Goal: Obtain resource: Download file/media

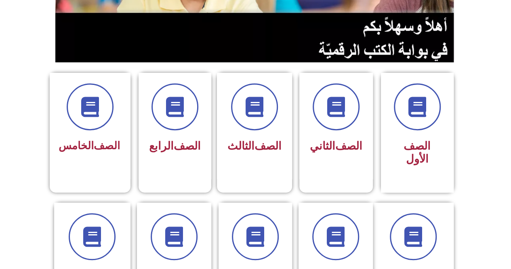
scroll to position [162, 0]
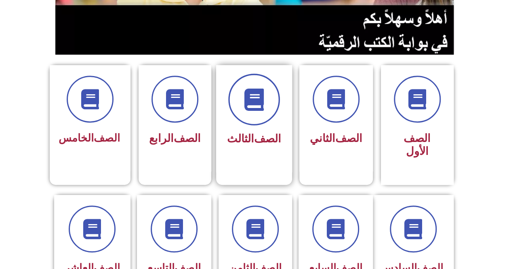
drag, startPoint x: 249, startPoint y: 122, endPoint x: 242, endPoint y: 116, distance: 8.3
click at [242, 116] on span at bounding box center [254, 100] width 52 height 52
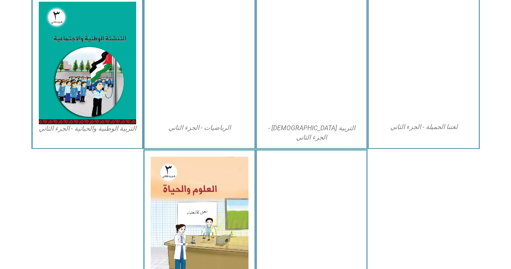
scroll to position [453, 0]
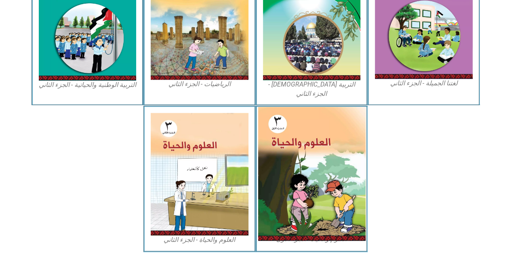
click at [279, 140] on img at bounding box center [311, 174] width 107 height 134
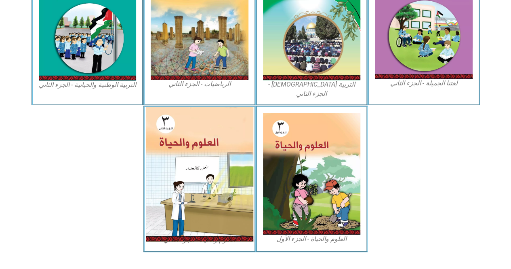
click at [219, 159] on img at bounding box center [199, 174] width 107 height 135
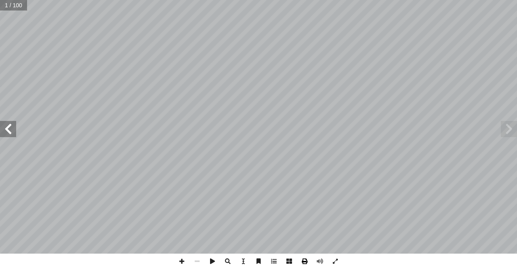
click at [307, 263] on span at bounding box center [304, 260] width 15 height 15
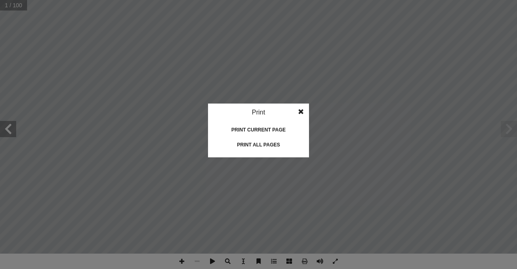
click at [264, 145] on div "Print all pages" at bounding box center [258, 144] width 81 height 13
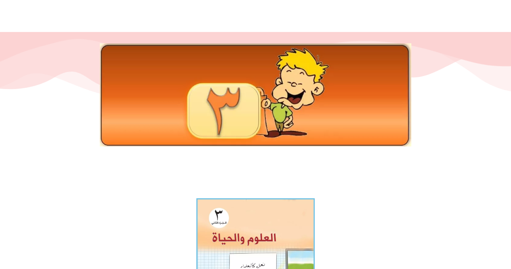
scroll to position [121, 0]
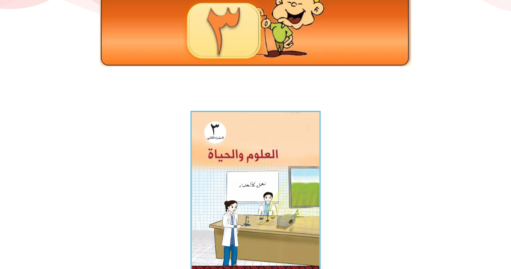
click at [249, 155] on img at bounding box center [255, 192] width 130 height 163
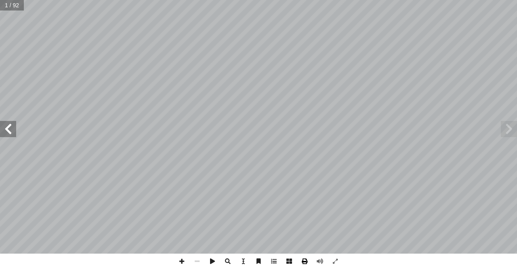
click at [307, 260] on span at bounding box center [304, 260] width 15 height 15
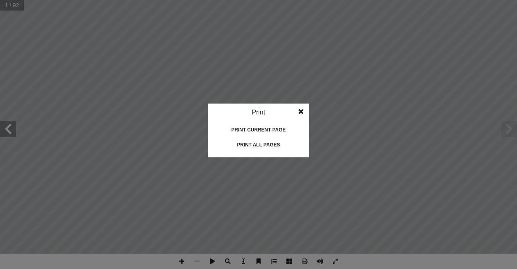
click at [267, 144] on div "Print all pages" at bounding box center [258, 144] width 81 height 13
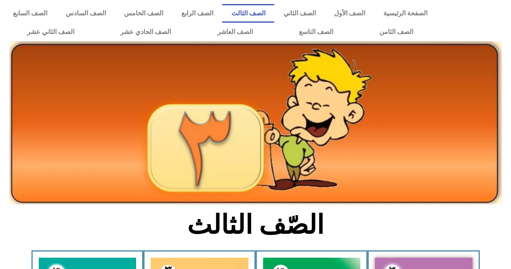
scroll to position [453, 0]
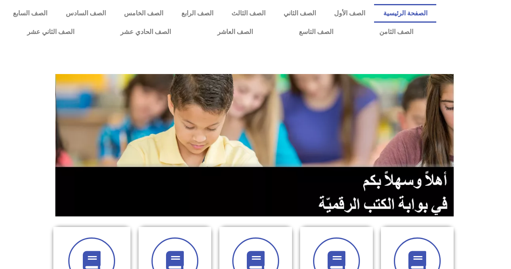
scroll to position [162, 0]
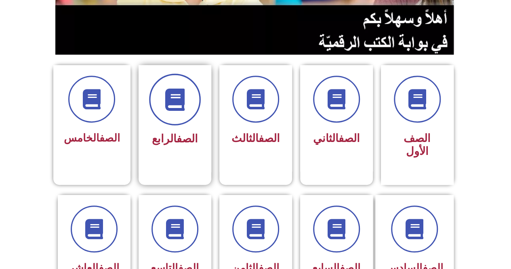
click at [177, 97] on icon at bounding box center [175, 99] width 22 height 22
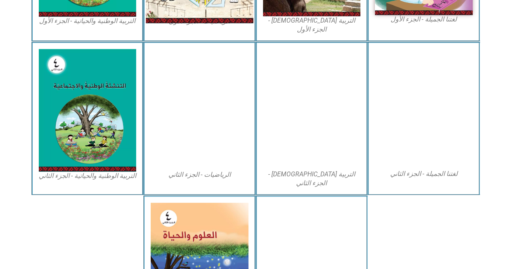
scroll to position [455, 0]
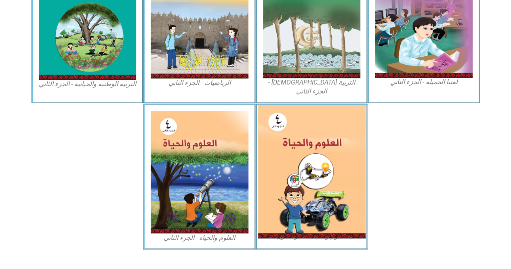
click at [294, 126] on img at bounding box center [311, 171] width 107 height 133
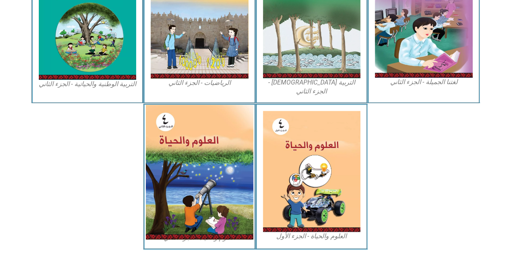
click at [221, 131] on img at bounding box center [199, 172] width 107 height 135
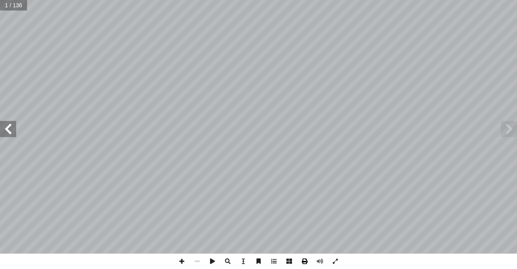
click at [303, 260] on span at bounding box center [304, 260] width 15 height 15
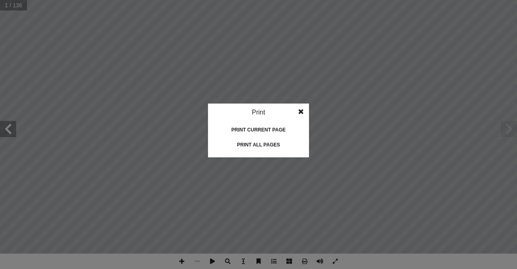
click at [257, 149] on div "Print all pages" at bounding box center [258, 144] width 81 height 13
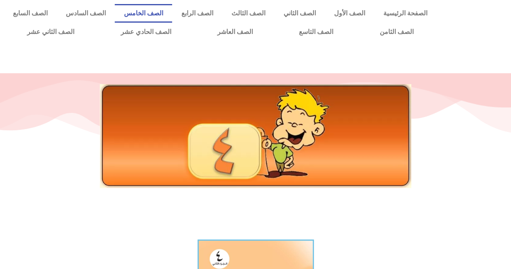
click at [168, 11] on link "الصف الخامس" at bounding box center [143, 13] width 57 height 19
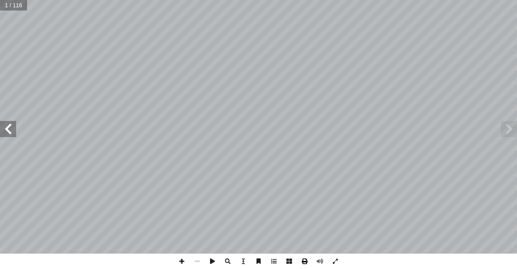
click at [305, 261] on span at bounding box center [304, 260] width 15 height 15
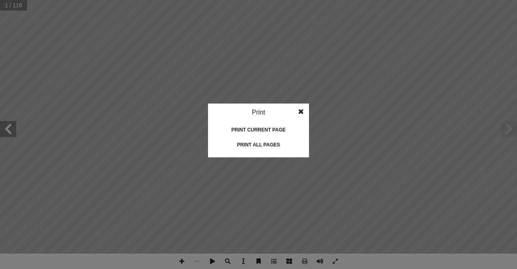
click at [269, 149] on div "Print all pages" at bounding box center [258, 144] width 81 height 13
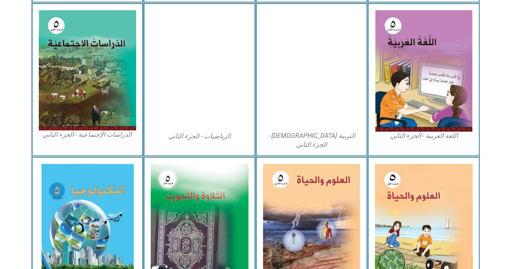
scroll to position [454, 0]
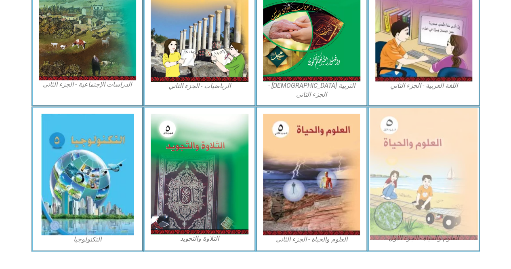
click at [427, 139] on img at bounding box center [423, 173] width 107 height 132
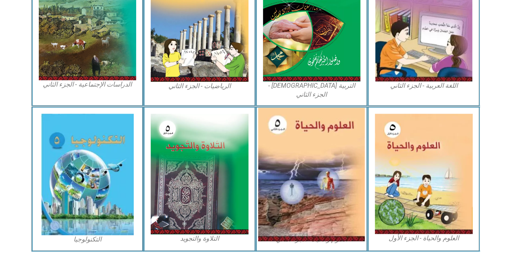
click at [310, 126] on img at bounding box center [311, 173] width 107 height 133
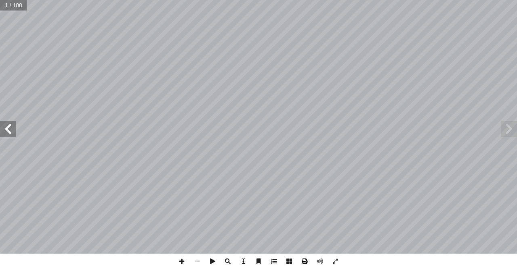
click at [303, 263] on span at bounding box center [304, 260] width 15 height 15
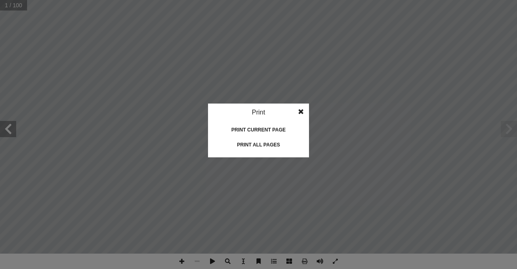
click at [253, 147] on div "Print all pages" at bounding box center [258, 144] width 81 height 13
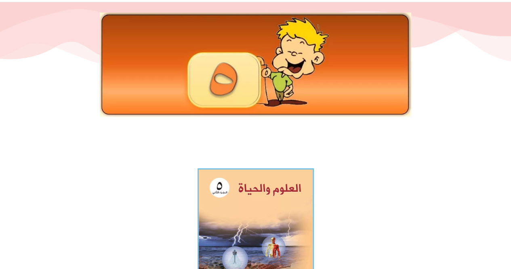
scroll to position [121, 0]
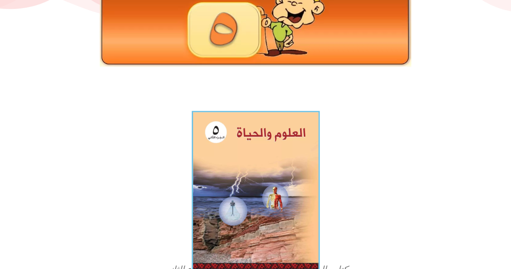
click at [279, 156] on img at bounding box center [255, 190] width 128 height 159
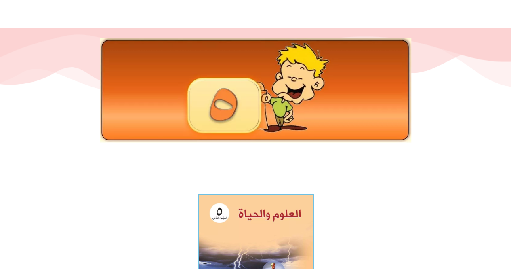
scroll to position [0, 0]
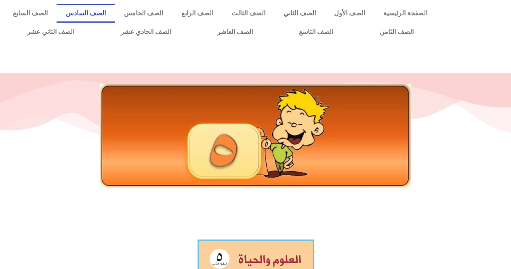
click at [115, 8] on link "الصف السادس" at bounding box center [86, 13] width 58 height 19
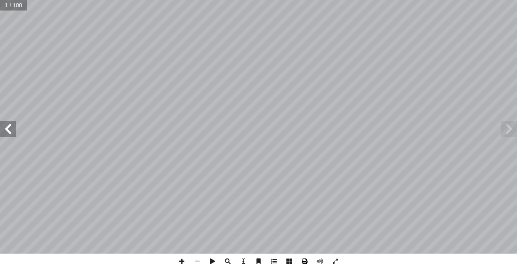
click at [304, 264] on span at bounding box center [304, 260] width 15 height 15
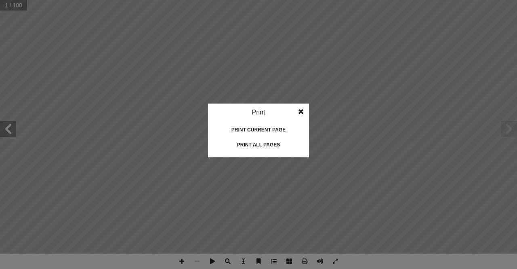
click at [259, 143] on div "Print all pages" at bounding box center [258, 144] width 81 height 13
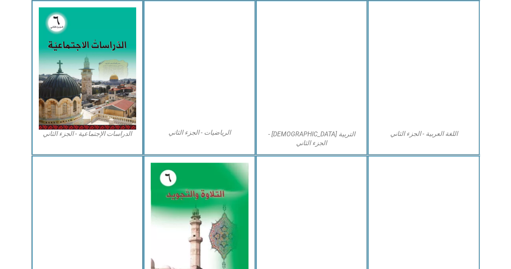
scroll to position [452, 0]
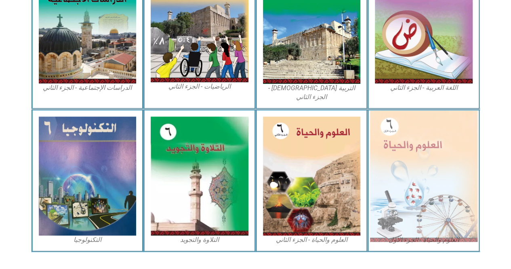
click at [415, 143] on img at bounding box center [423, 175] width 107 height 131
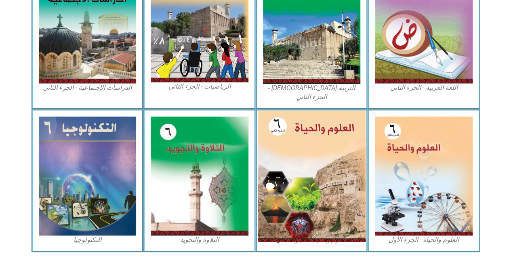
click at [314, 126] on img at bounding box center [311, 175] width 107 height 131
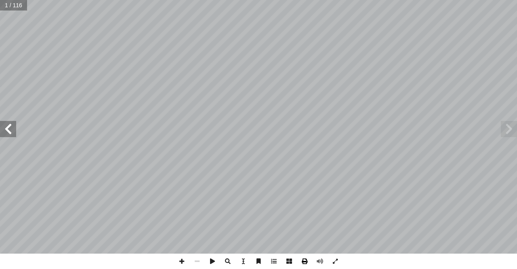
click at [305, 265] on span at bounding box center [304, 260] width 15 height 15
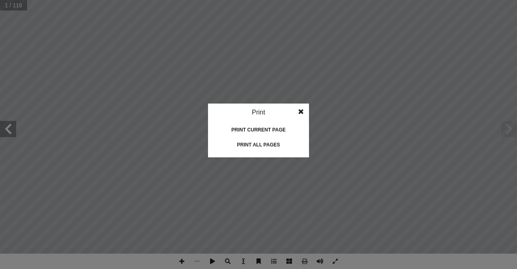
click at [262, 144] on div "Print all pages" at bounding box center [258, 144] width 81 height 13
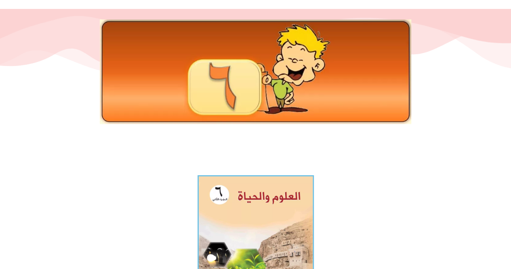
scroll to position [121, 0]
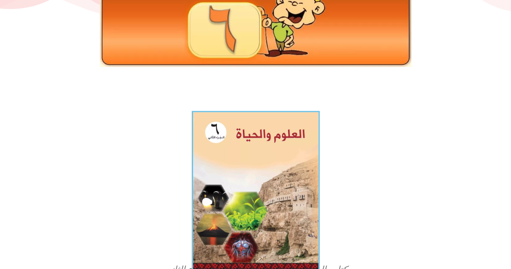
click at [259, 182] on img at bounding box center [255, 190] width 128 height 159
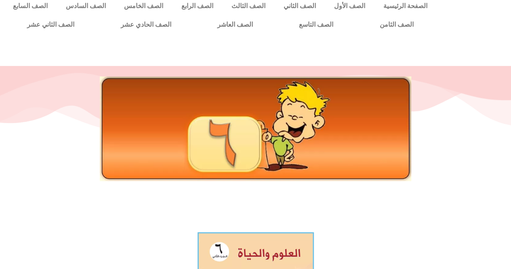
scroll to position [0, 0]
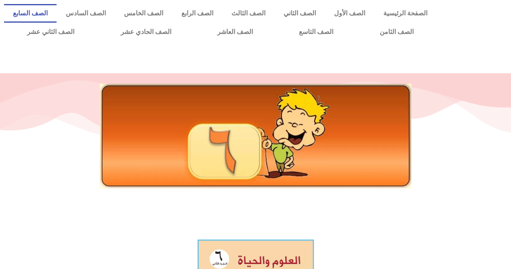
click at [57, 13] on link "الصف السابع" at bounding box center [30, 13] width 53 height 19
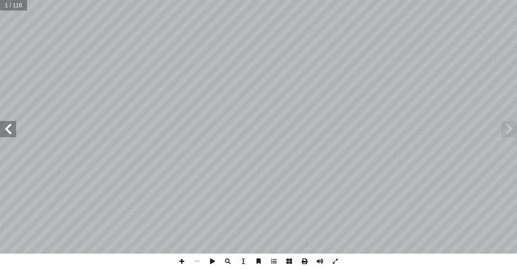
click at [309, 261] on span at bounding box center [304, 260] width 15 height 15
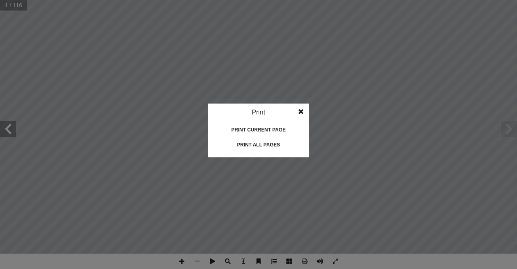
click at [267, 143] on div "Print all pages" at bounding box center [258, 144] width 81 height 13
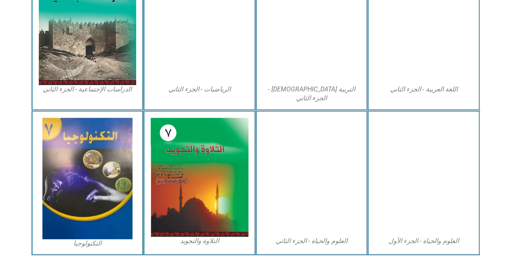
scroll to position [452, 0]
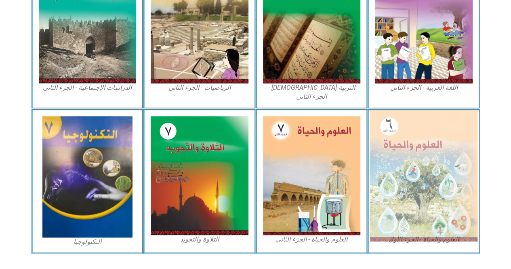
click at [403, 149] on img at bounding box center [423, 175] width 107 height 131
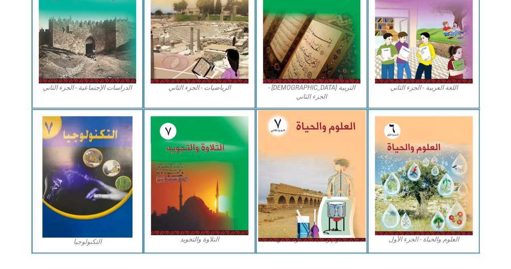
click at [309, 118] on img at bounding box center [311, 175] width 107 height 131
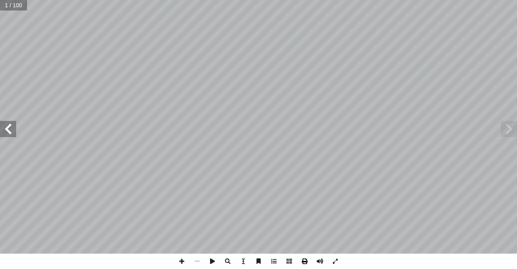
click at [301, 260] on span at bounding box center [304, 260] width 15 height 15
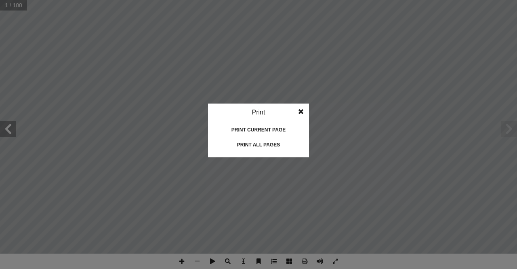
click at [258, 144] on div "Print all pages" at bounding box center [258, 144] width 81 height 13
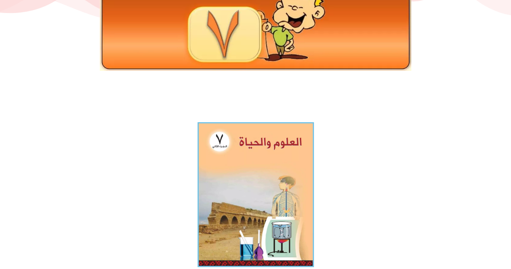
scroll to position [121, 0]
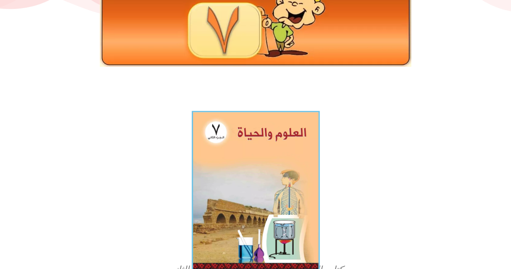
click at [267, 140] on img at bounding box center [255, 190] width 128 height 159
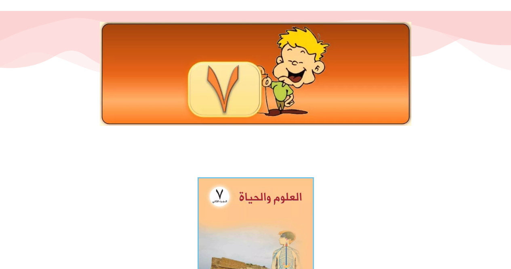
scroll to position [0, 0]
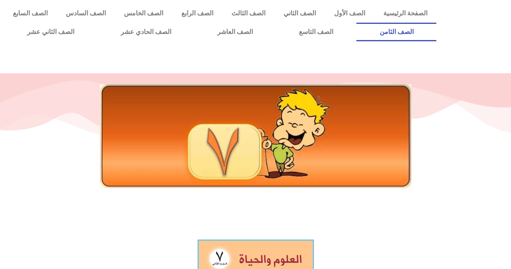
click at [356, 23] on link "الصف الثامن" at bounding box center [396, 32] width 80 height 19
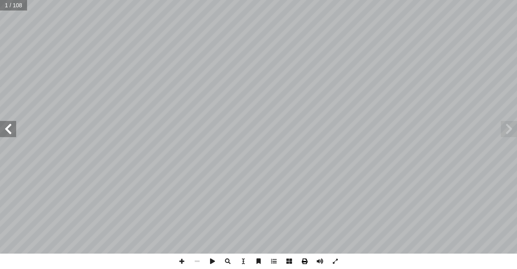
click at [303, 259] on span at bounding box center [304, 260] width 15 height 15
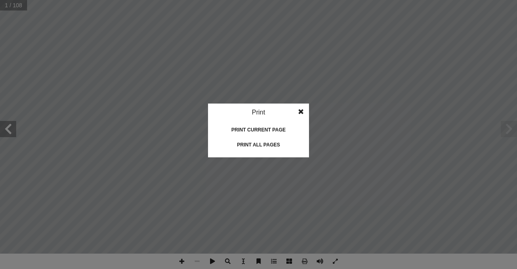
click at [254, 147] on div "Print all pages" at bounding box center [258, 144] width 81 height 13
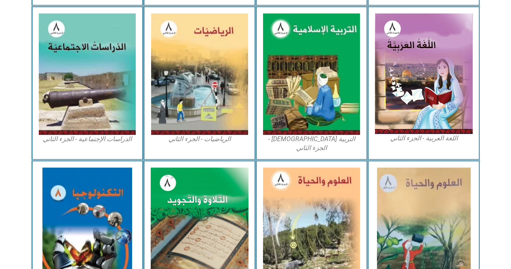
scroll to position [449, 0]
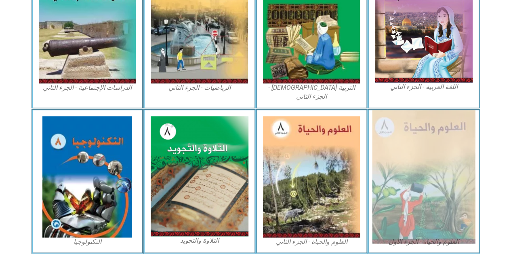
click at [429, 135] on img at bounding box center [423, 176] width 103 height 133
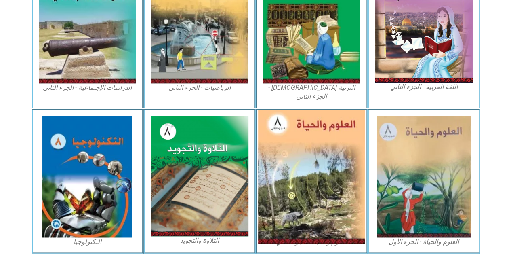
click at [294, 132] on img at bounding box center [311, 176] width 107 height 133
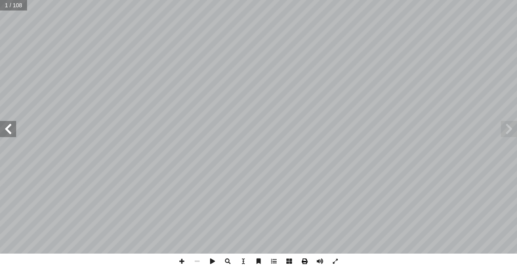
click at [305, 262] on span at bounding box center [304, 260] width 15 height 15
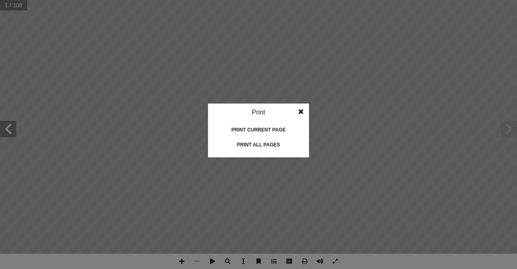
click at [270, 146] on div "Print all pages" at bounding box center [258, 144] width 81 height 13
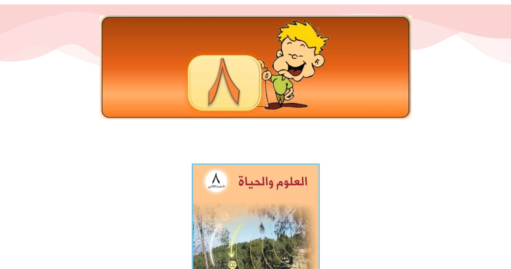
scroll to position [121, 0]
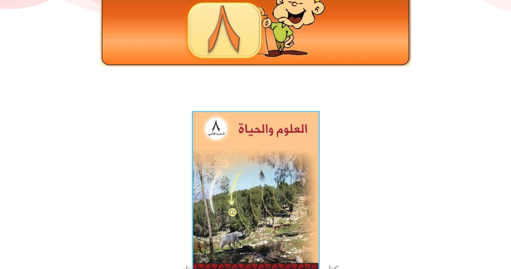
click at [267, 130] on img at bounding box center [255, 190] width 128 height 159
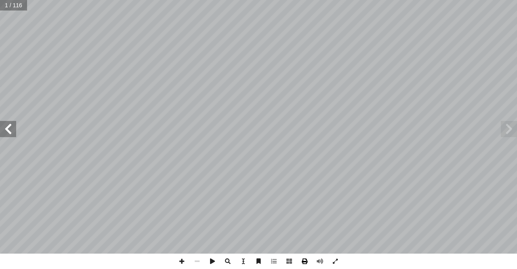
click at [306, 261] on span at bounding box center [304, 260] width 15 height 15
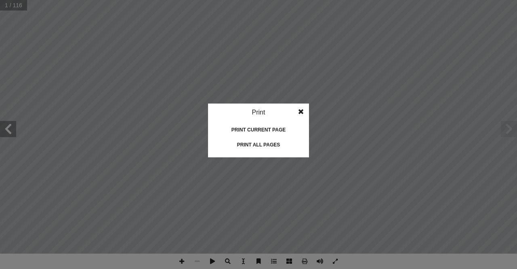
click at [258, 146] on div "Print all pages" at bounding box center [258, 144] width 81 height 13
